Goal: Task Accomplishment & Management: Use online tool/utility

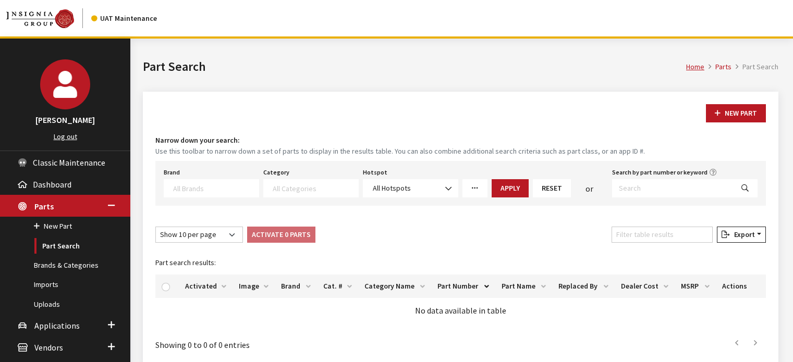
select select
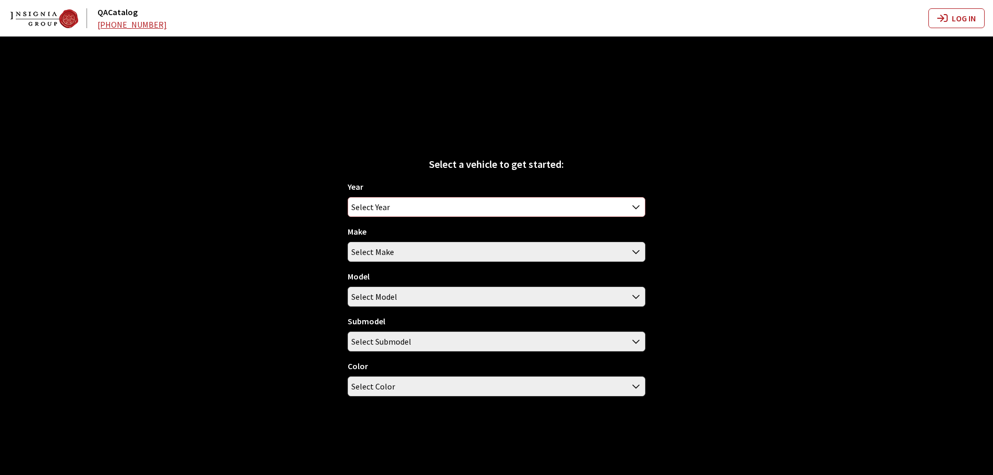
click at [504, 208] on span "Select Year" at bounding box center [496, 207] width 297 height 19
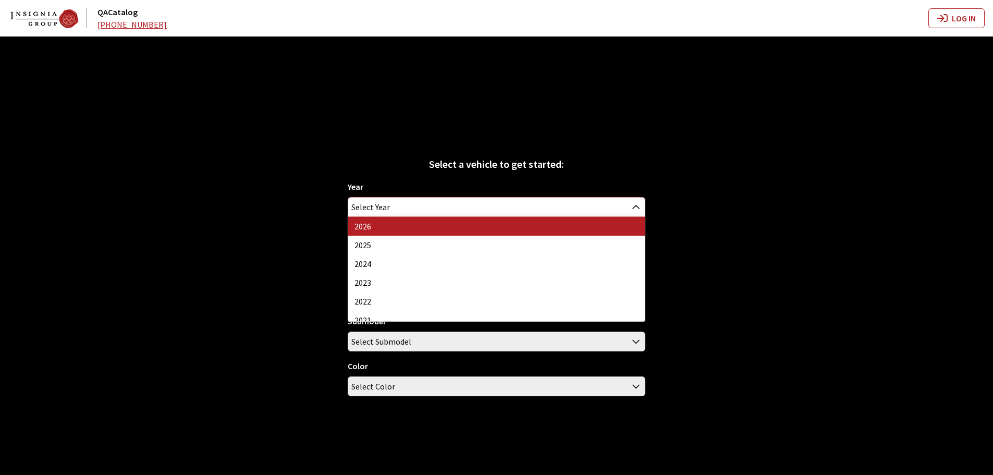
select select "44"
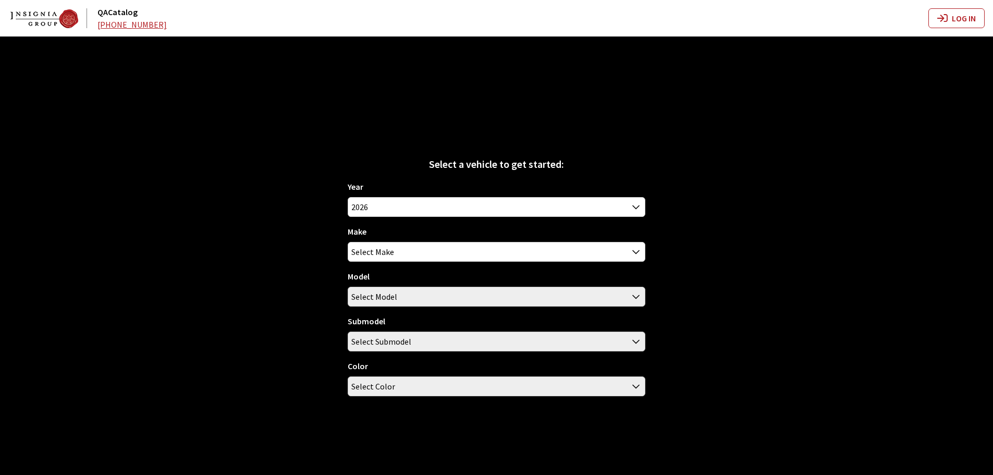
click at [371, 262] on div "Year [DATE] 2025 2024 2023 2022 2021 2020 2019 2018 2017 2016 2015 2014 2013 20…" at bounding box center [497, 292] width 298 height 224
click at [372, 259] on span "Select Make" at bounding box center [372, 251] width 43 height 19
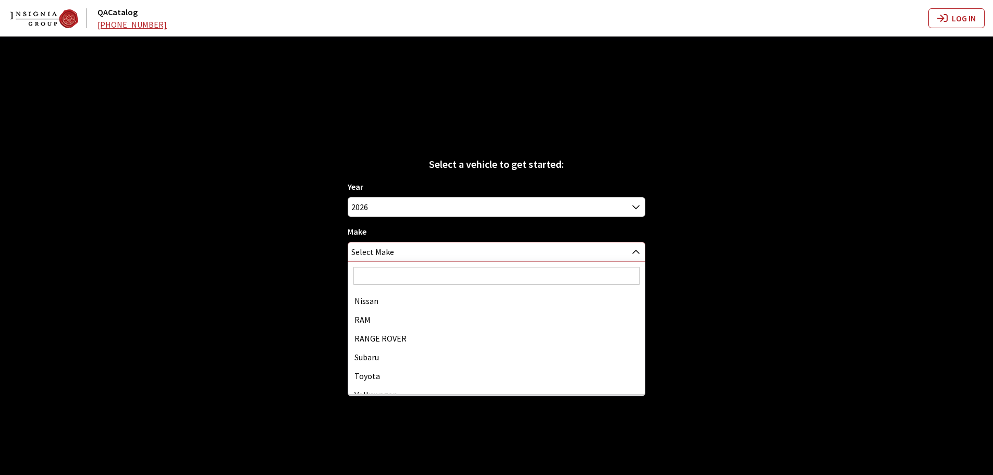
scroll to position [252, 0]
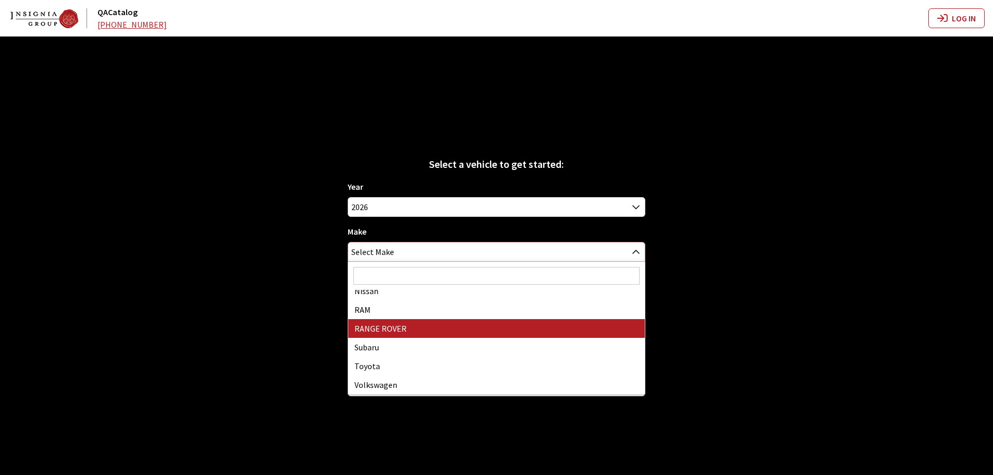
select select "66"
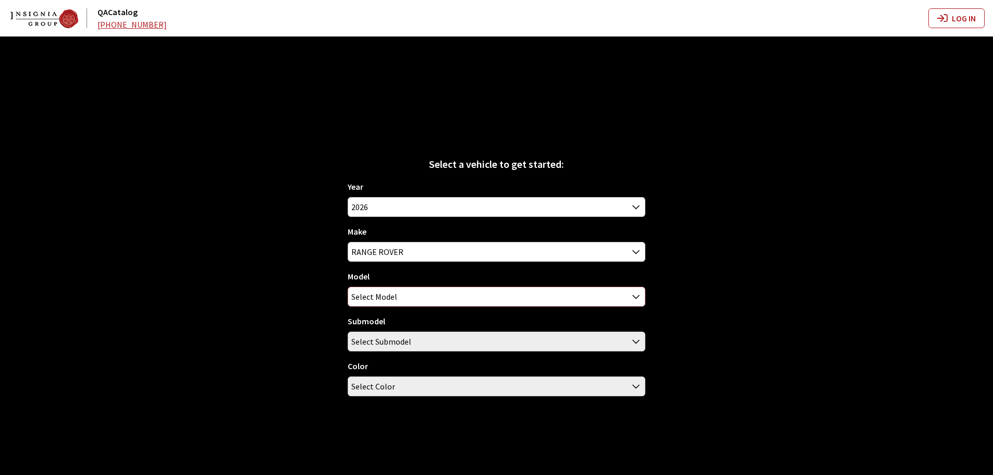
click at [411, 291] on span "Select Model" at bounding box center [496, 296] width 297 height 19
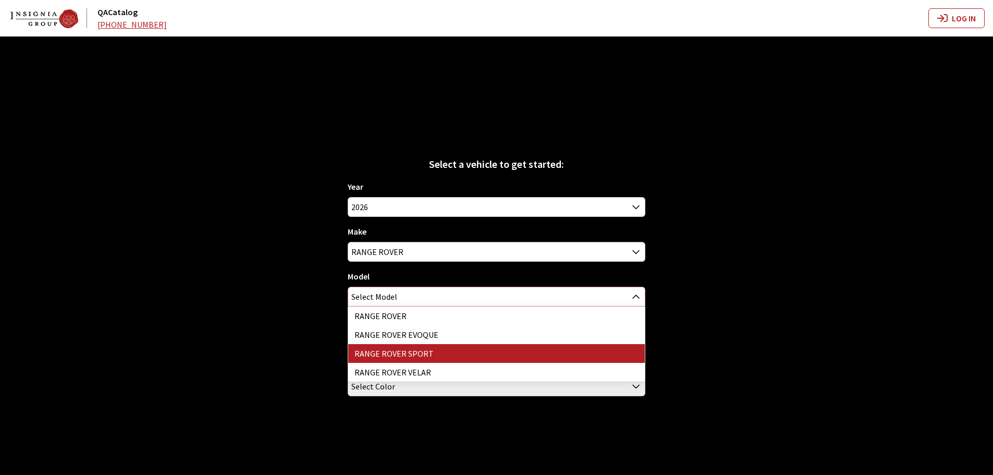
select select "1350"
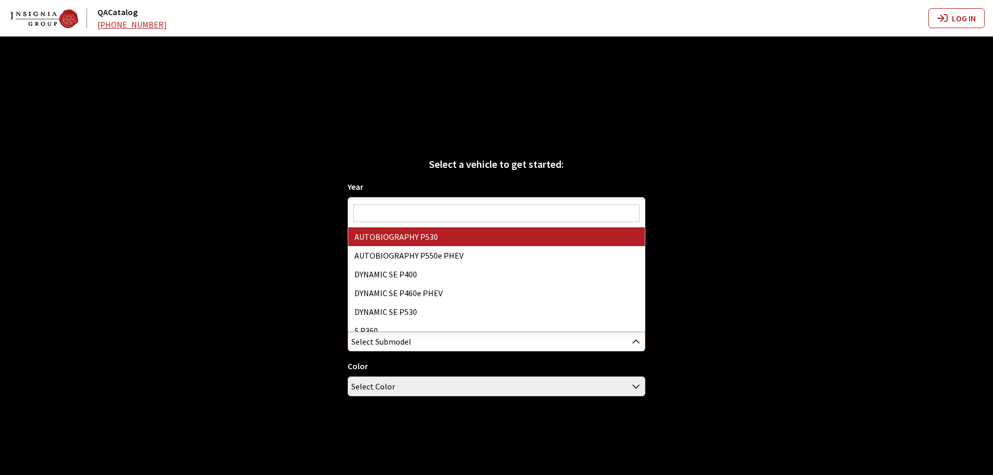
click at [403, 337] on span "Select Submodel" at bounding box center [381, 341] width 60 height 19
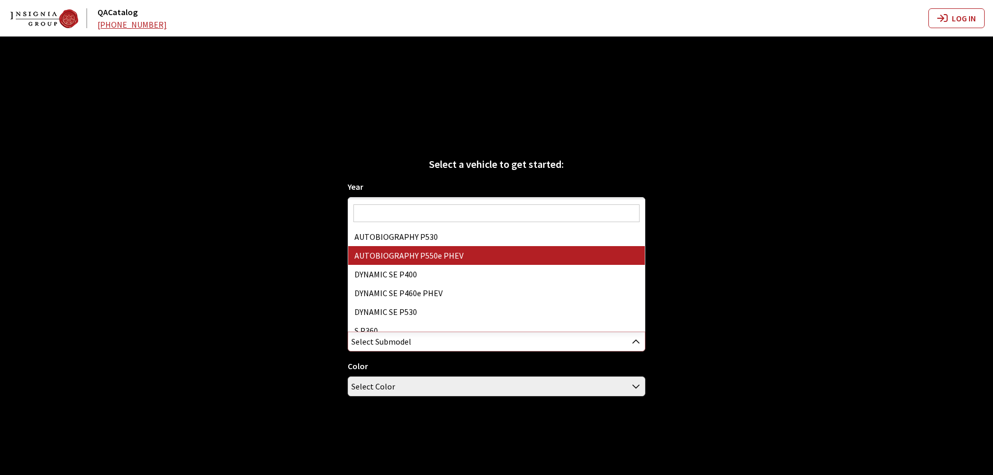
select select "4824"
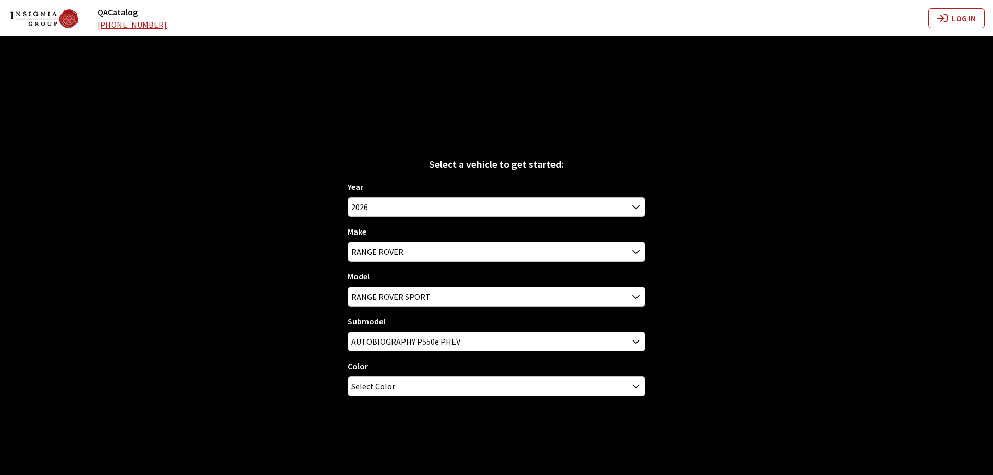
click at [431, 400] on div "Year 2026 2025 2024 2023 2022 2021 2020 2019 2018 2017 2016 2015 2014 2013 2012…" at bounding box center [497, 292] width 298 height 224
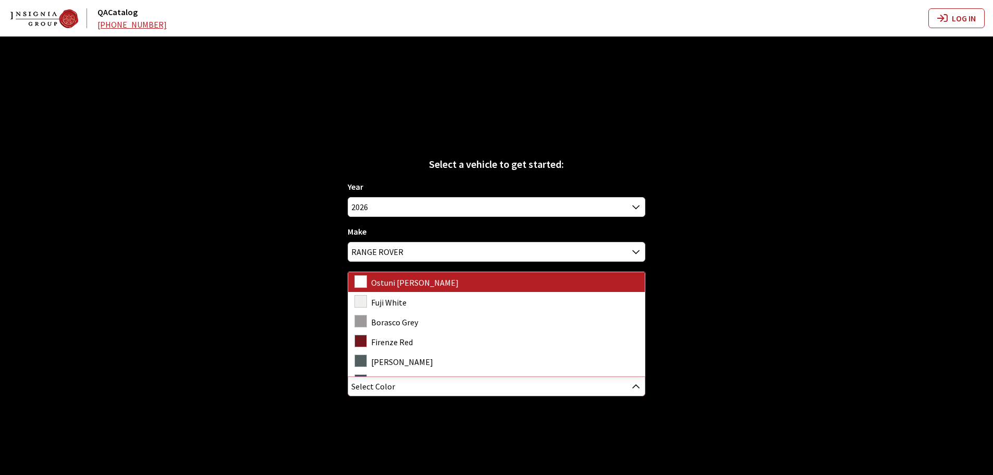
click at [429, 393] on span "Select Color" at bounding box center [496, 386] width 297 height 19
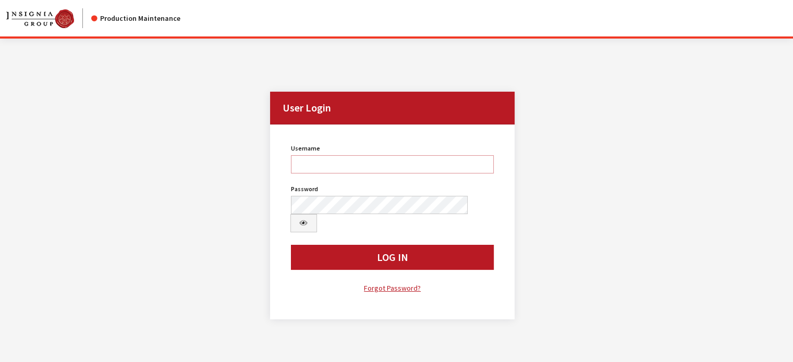
type input "kdart"
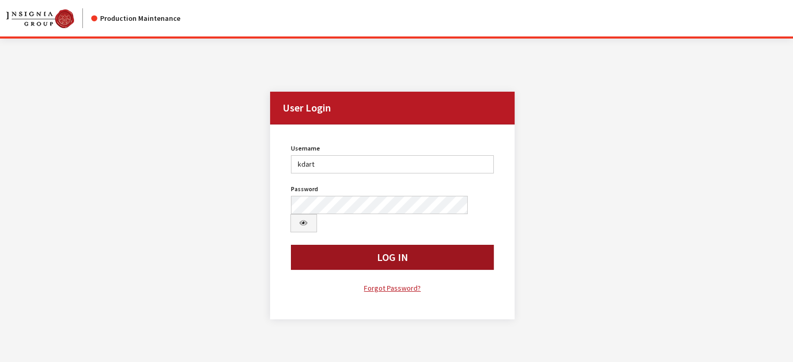
drag, startPoint x: 0, startPoint y: 0, endPoint x: 375, endPoint y: 228, distance: 439.5
click at [376, 245] on button "Log In" at bounding box center [392, 257] width 203 height 25
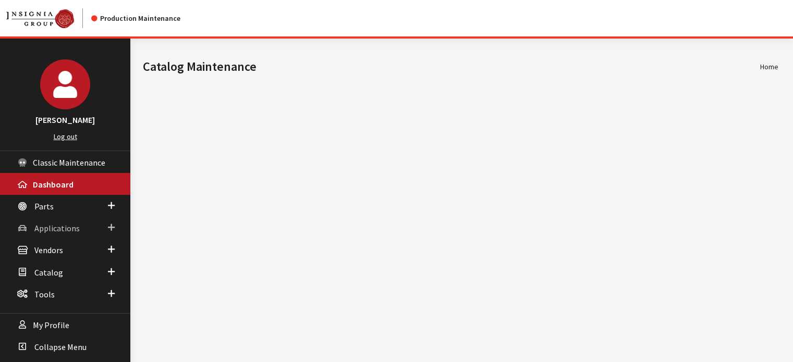
click at [94, 234] on link "Applications" at bounding box center [65, 228] width 130 height 22
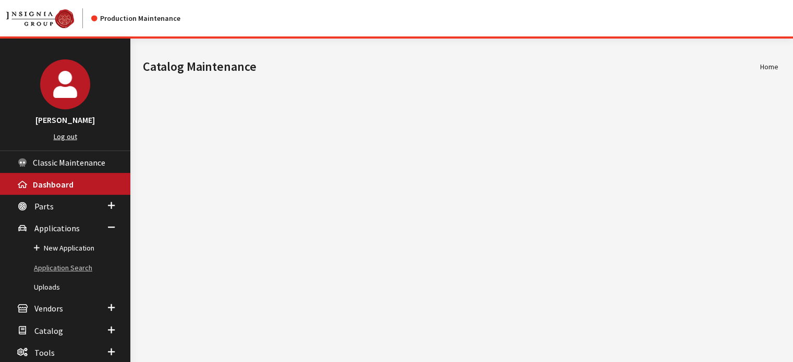
click at [77, 262] on link "Application Search" at bounding box center [65, 268] width 130 height 19
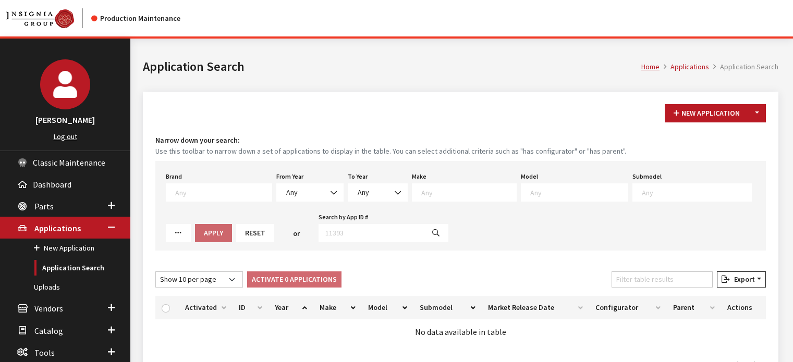
scroll to position [60, 0]
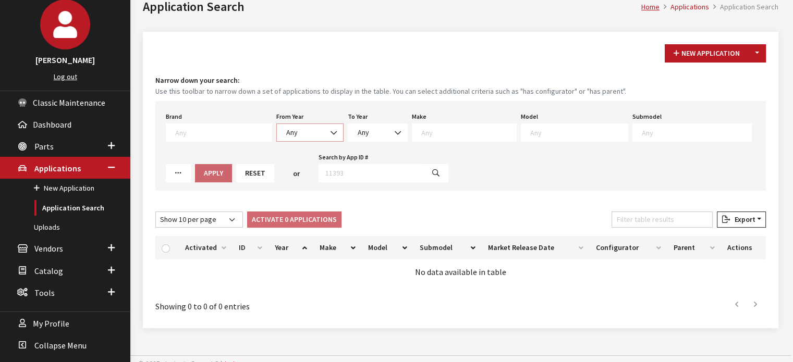
click at [286, 130] on span "Any" at bounding box center [291, 132] width 11 height 9
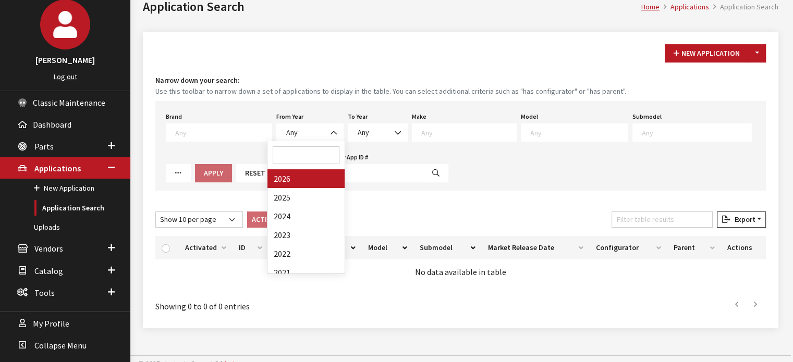
drag, startPoint x: 289, startPoint y: 186, endPoint x: 398, endPoint y: 145, distance: 116.3
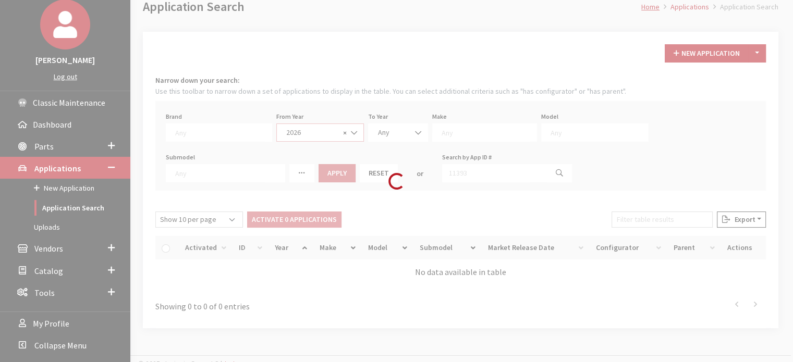
select select "2026"
select select
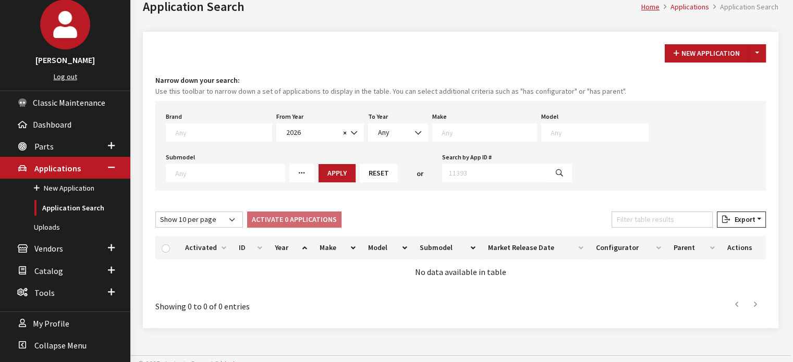
click at [455, 136] on textarea "Search" at bounding box center [489, 132] width 95 height 9
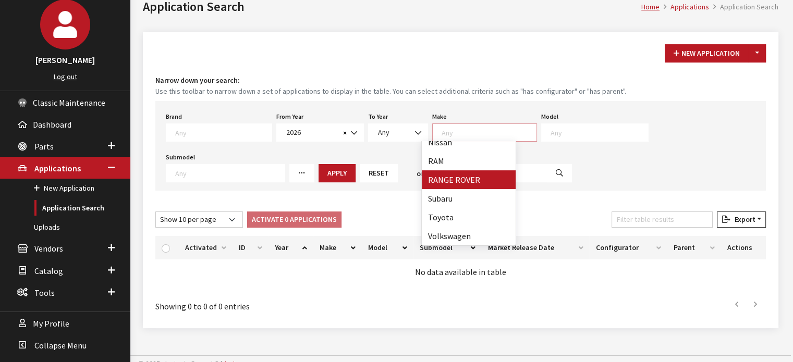
select select "66"
select select
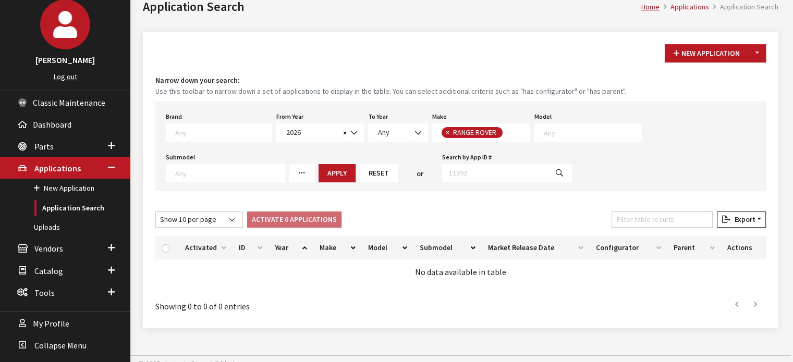
scroll to position [1, 0]
click at [551, 141] on span at bounding box center [588, 133] width 107 height 18
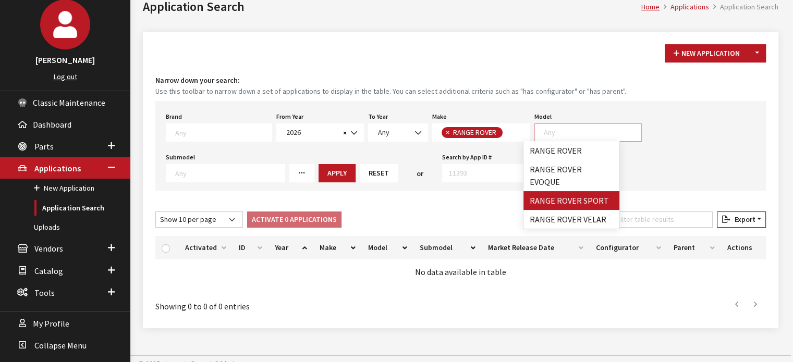
select select "1350"
select select
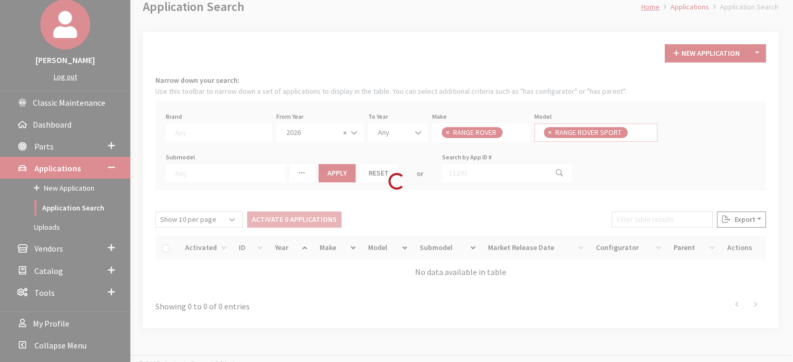
scroll to position [9, 0]
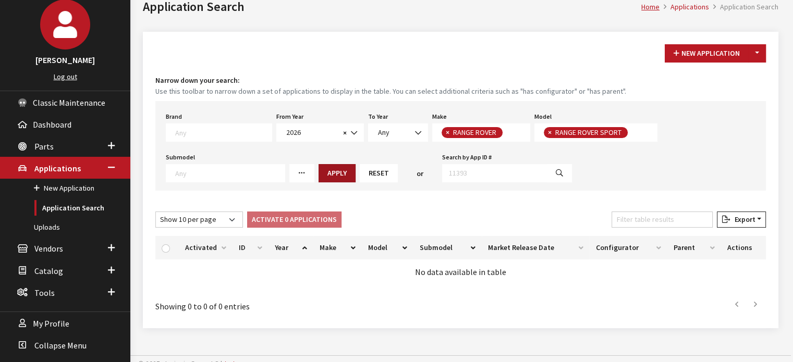
click at [322, 167] on button "Apply" at bounding box center [337, 173] width 37 height 18
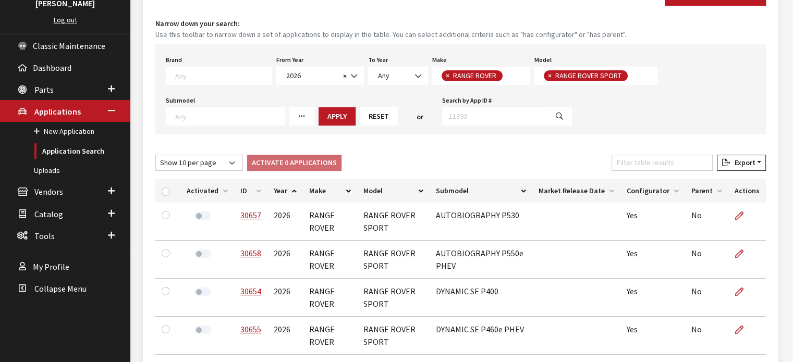
scroll to position [60, 0]
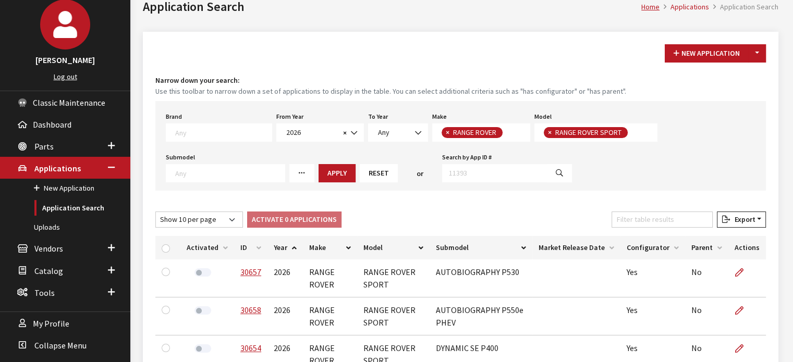
click at [548, 133] on span "×" at bounding box center [550, 132] width 4 height 9
select select
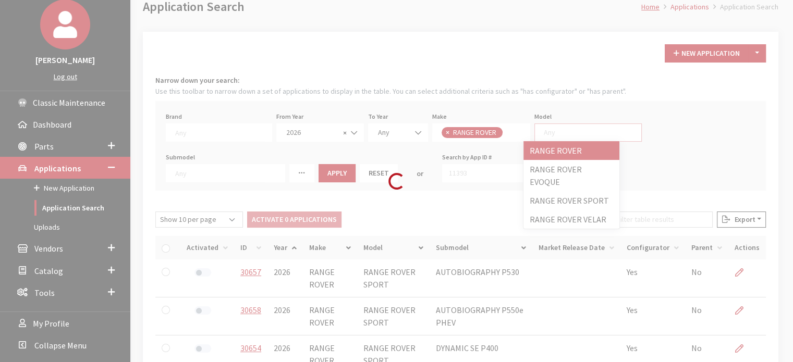
scroll to position [9, 0]
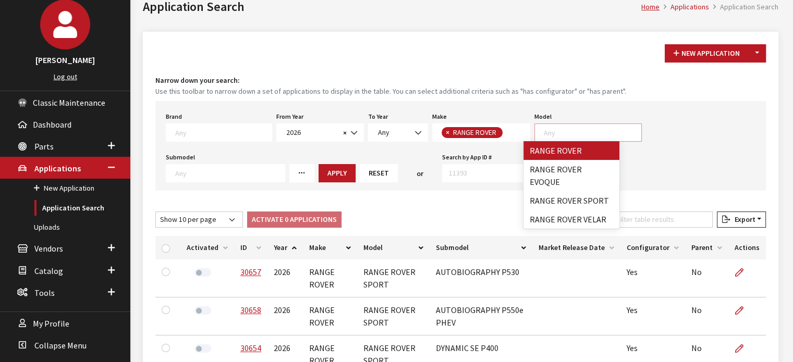
select select "1348"
select select
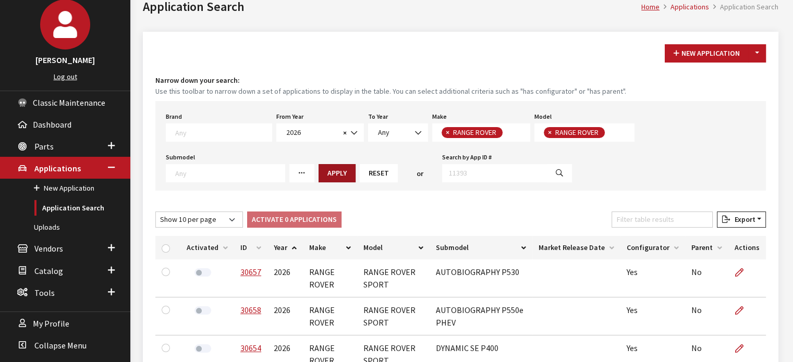
click at [319, 180] on button "Apply" at bounding box center [337, 173] width 37 height 18
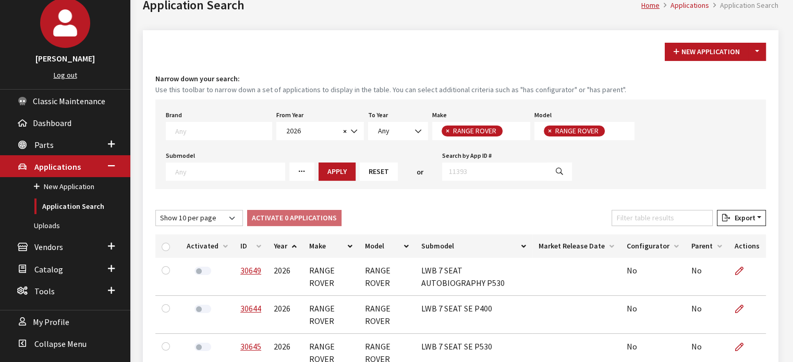
scroll to position [52, 0]
